Goal: Task Accomplishment & Management: Manage account settings

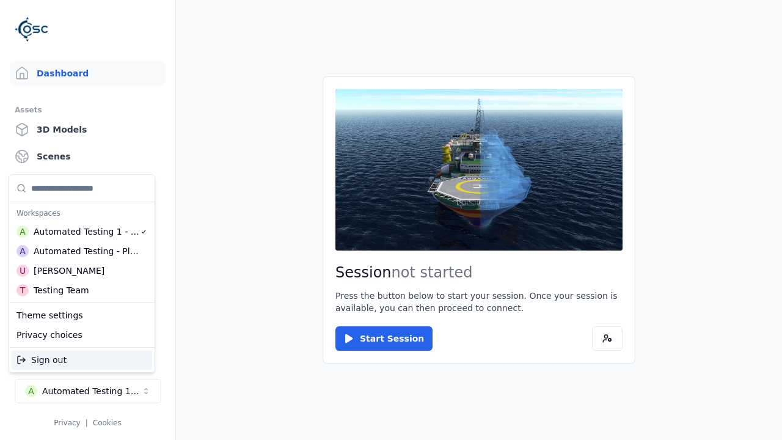
click at [82, 251] on div "Automated Testing - Playwright" at bounding box center [87, 251] width 106 height 12
click at [391, 220] on html "Support Dashboard Assets 3D Models Scenes Datasets Recordings Support Documenta…" at bounding box center [391, 220] width 782 height 440
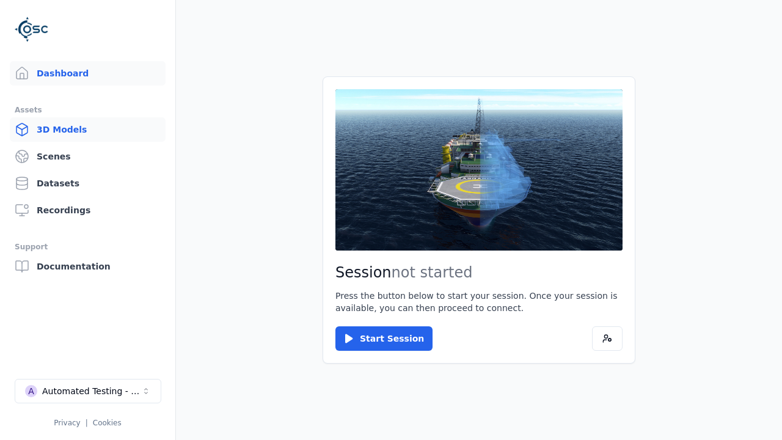
click at [87, 130] on link "3D Models" at bounding box center [88, 129] width 156 height 24
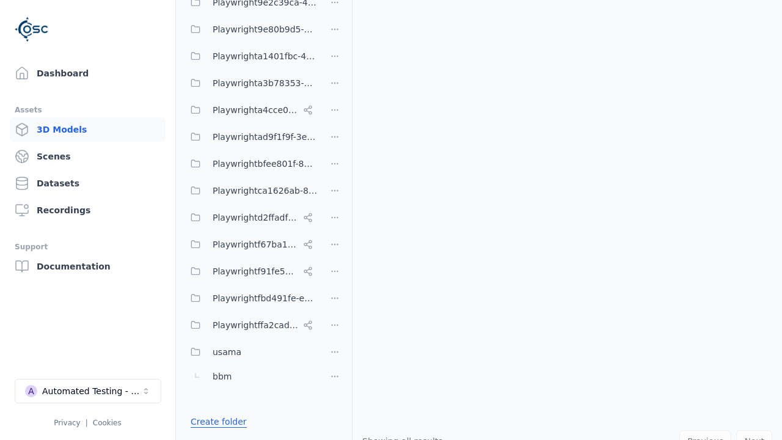
click at [215, 422] on link "Create folder" at bounding box center [219, 422] width 56 height 12
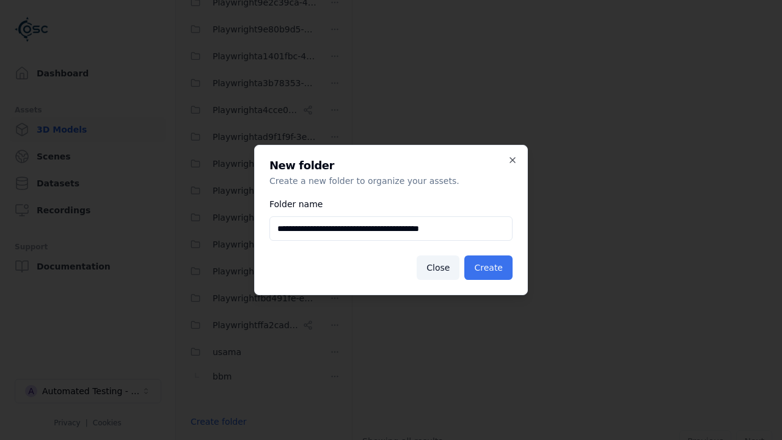
type input "**********"
click at [490, 268] on button "Create" at bounding box center [489, 268] width 48 height 24
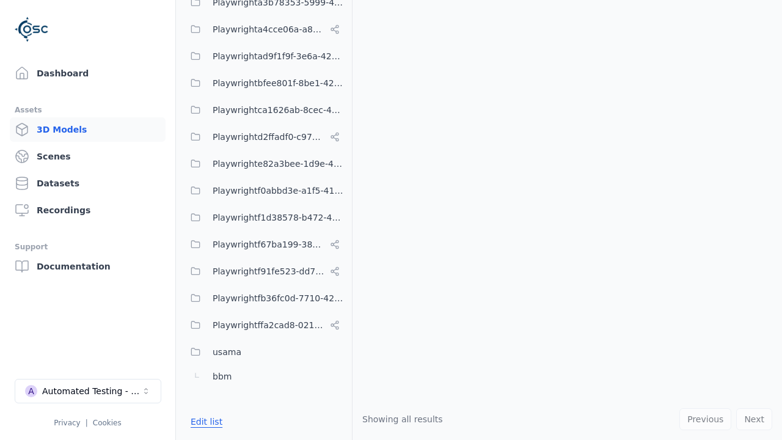
click at [204, 422] on button "Edit list" at bounding box center [206, 422] width 46 height 22
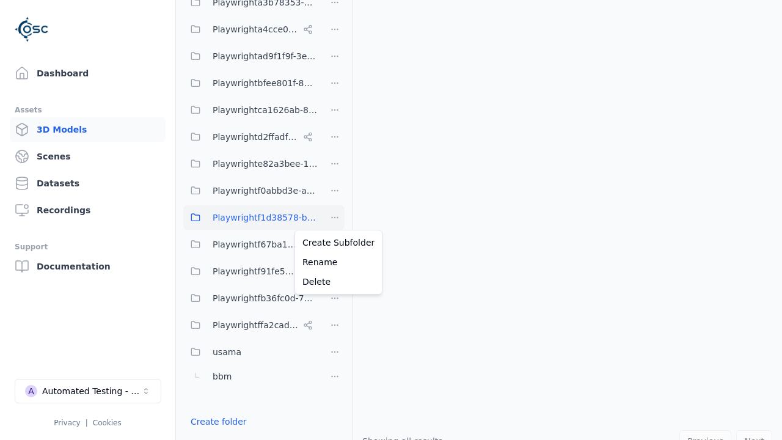
click at [335, 218] on html "Support Dashboard Assets 3D Models Scenes Datasets Recordings Support Documenta…" at bounding box center [391, 220] width 782 height 440
click at [334, 262] on div "Rename" at bounding box center [339, 262] width 82 height 20
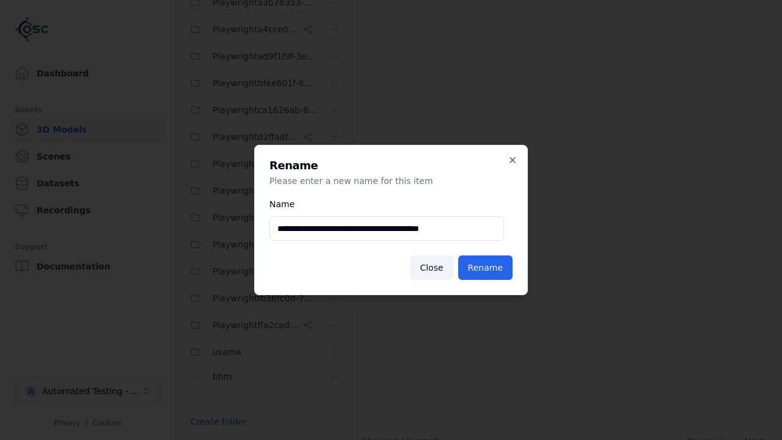
click at [387, 229] on input "**********" at bounding box center [387, 228] width 235 height 24
type input "**********"
click at [487, 268] on button "Rename" at bounding box center [485, 268] width 54 height 24
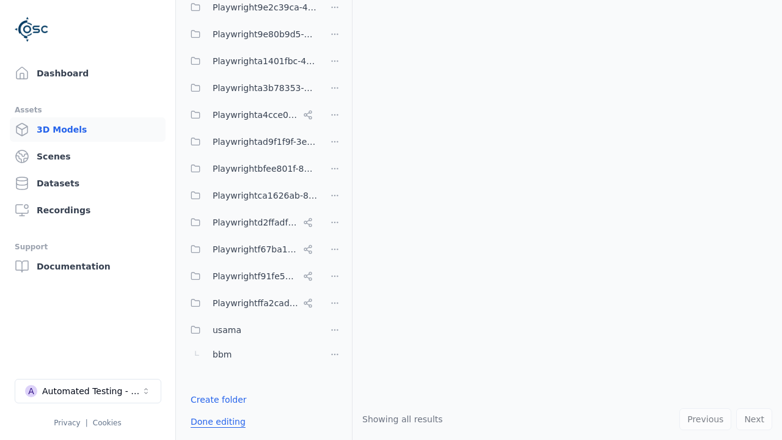
click at [215, 429] on button "Done editing" at bounding box center [218, 422] width 70 height 22
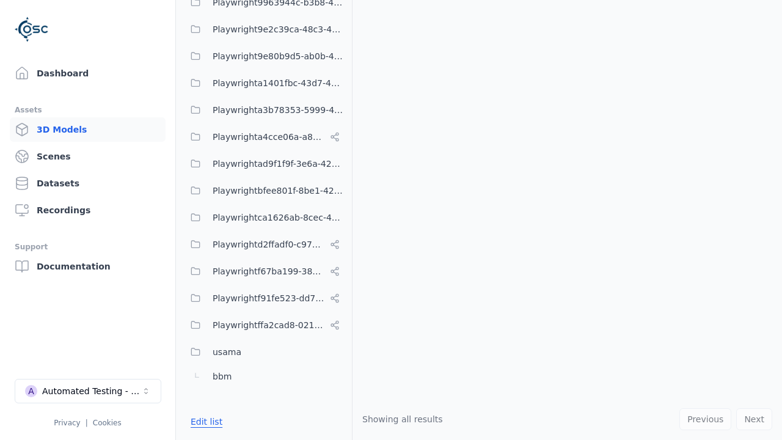
click at [204, 422] on button "Edit list" at bounding box center [206, 422] width 46 height 22
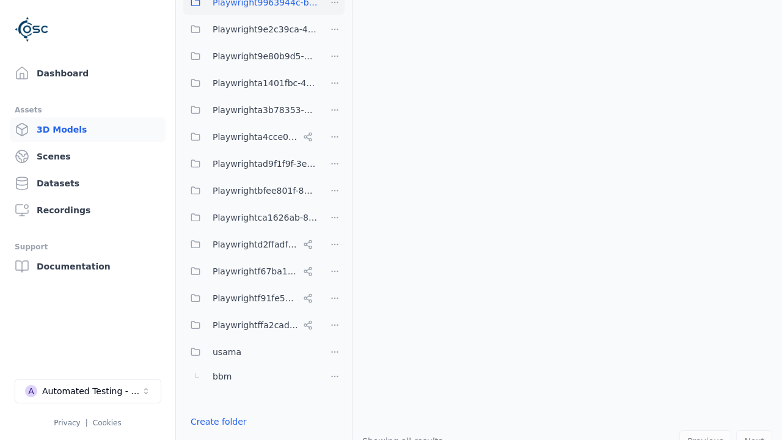
click at [335, 10] on html "Support Dashboard Assets 3D Models Scenes Datasets Recordings Support Documenta…" at bounding box center [391, 220] width 782 height 440
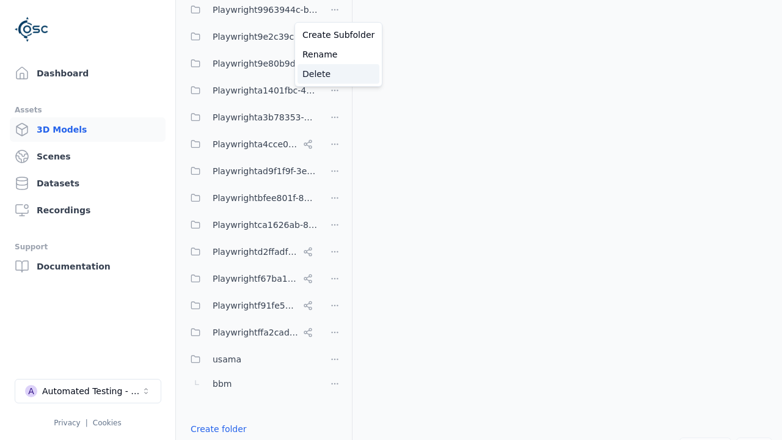
click at [334, 74] on div "Delete" at bounding box center [339, 74] width 82 height 20
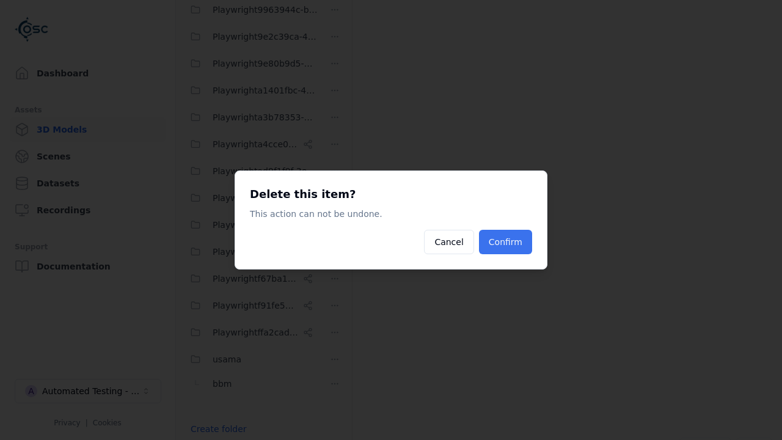
click at [507, 242] on button "Confirm" at bounding box center [505, 242] width 53 height 24
